Goal: Information Seeking & Learning: Check status

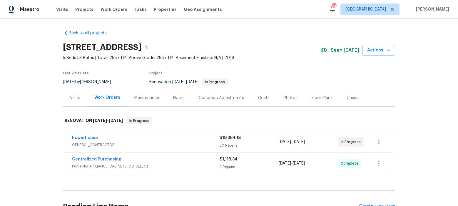
click at [260, 99] on div "Costs" at bounding box center [263, 98] width 11 height 6
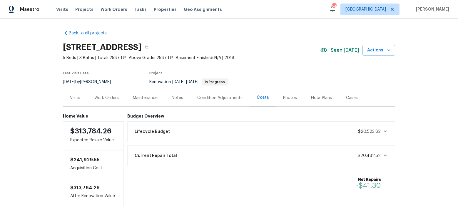
click at [147, 129] on span "Lifecycle Budget" at bounding box center [152, 132] width 35 height 6
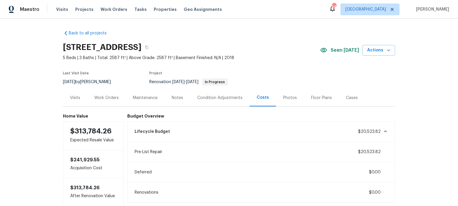
click at [165, 130] on div "Lifecycle Budget $20,523.82" at bounding box center [261, 131] width 260 height 13
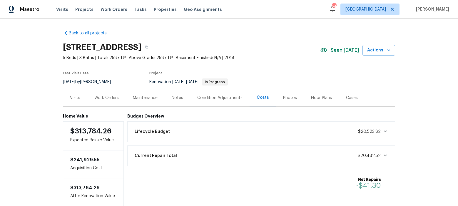
click at [165, 130] on div "Lifecycle Budget $20,523.82" at bounding box center [261, 131] width 260 height 13
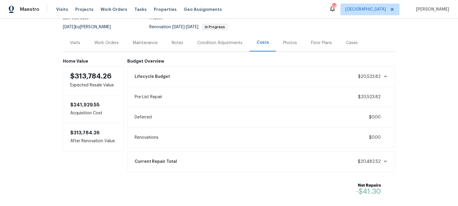
scroll to position [55, 0]
click at [204, 43] on div "Condition Adjustments" at bounding box center [219, 43] width 45 height 6
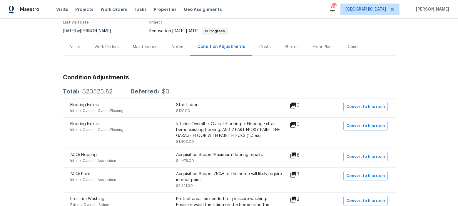
scroll to position [55, 0]
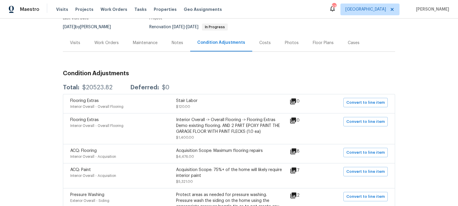
click at [111, 42] on div "Work Orders" at bounding box center [106, 43] width 24 height 6
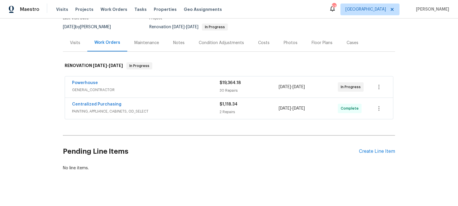
click at [111, 43] on div "Work Orders" at bounding box center [107, 43] width 26 height 6
click at [88, 83] on link "Powerhouse" at bounding box center [85, 83] width 26 height 4
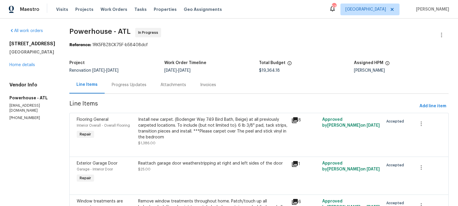
click at [190, 71] on span "9/30/2025" at bounding box center [184, 70] width 12 height 4
click at [28, 65] on link "Home details" at bounding box center [22, 65] width 26 height 4
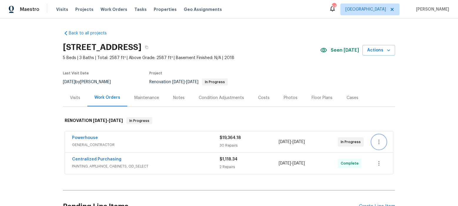
click at [377, 143] on icon "button" at bounding box center [378, 141] width 7 height 7
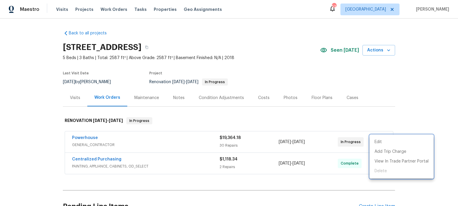
click at [267, 64] on div at bounding box center [229, 103] width 458 height 206
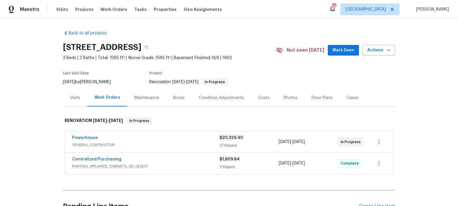
click at [204, 95] on div "Condition Adjustments" at bounding box center [221, 98] width 45 height 6
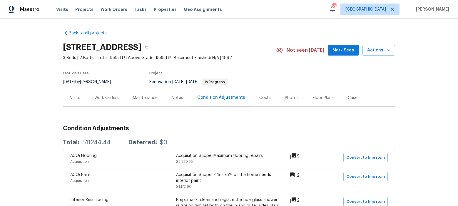
click at [109, 98] on div "Work Orders" at bounding box center [106, 98] width 24 height 6
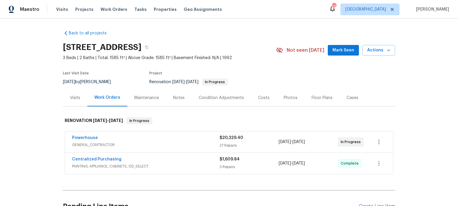
click at [99, 138] on div "Powerhouse" at bounding box center [145, 138] width 147 height 7
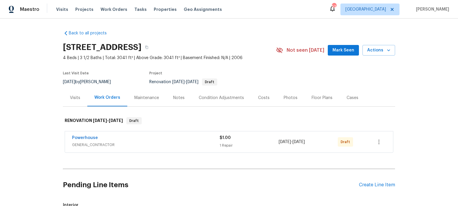
click at [207, 97] on div "Condition Adjustments" at bounding box center [221, 98] width 45 height 6
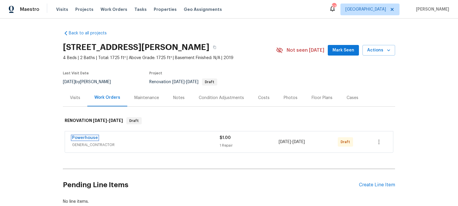
drag, startPoint x: 87, startPoint y: 137, endPoint x: 96, endPoint y: 132, distance: 10.3
click at [87, 137] on link "Powerhouse" at bounding box center [85, 138] width 26 height 4
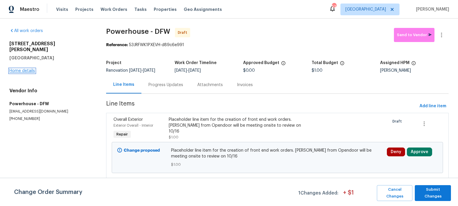
click at [33, 69] on link "Home details" at bounding box center [22, 71] width 26 height 4
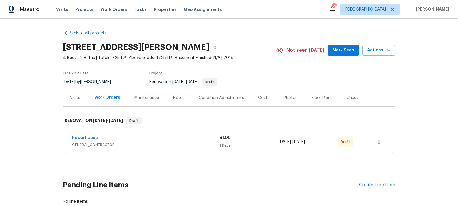
click at [206, 99] on div "Condition Adjustments" at bounding box center [221, 98] width 45 height 6
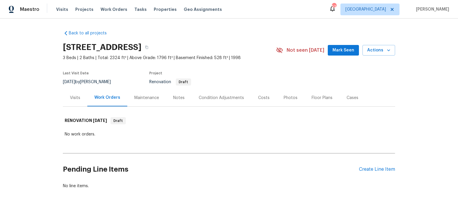
click at [203, 98] on div "Condition Adjustments" at bounding box center [221, 98] width 45 height 6
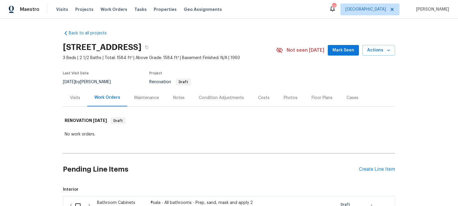
click at [204, 97] on div "Condition Adjustments" at bounding box center [221, 98] width 45 height 6
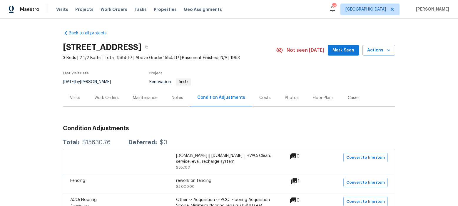
click at [95, 98] on div "Work Orders" at bounding box center [106, 98] width 24 height 6
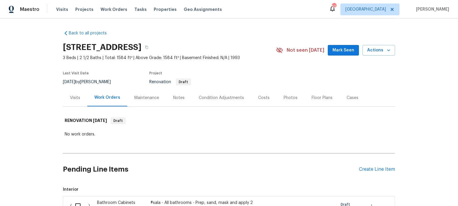
click at [206, 98] on div "Condition Adjustments" at bounding box center [221, 98] width 45 height 6
